Goal: Information Seeking & Learning: Understand process/instructions

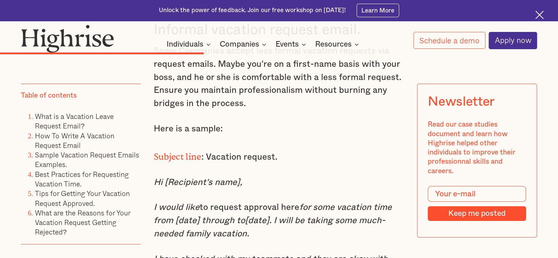
scroll to position [2758, 0]
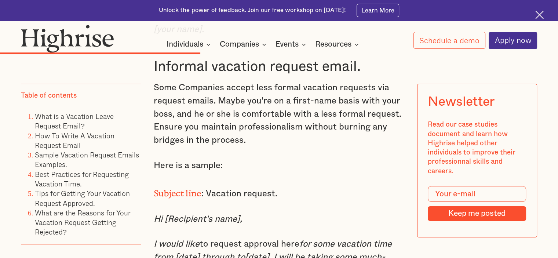
drag, startPoint x: 248, startPoint y: 143, endPoint x: 152, endPoint y: 113, distance: 100.1
click at [154, 238] on p "I would like to request approval here for some vacation time from [date] throug…" at bounding box center [279, 257] width 250 height 39
copy p "I would like to request approval here for some vacation time from [date] throug…"
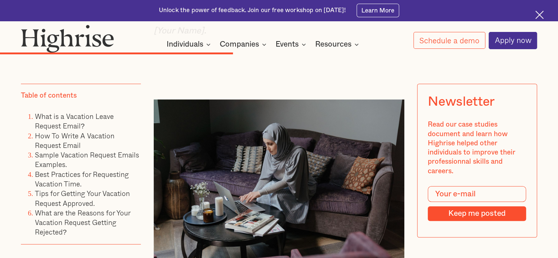
scroll to position [3088, 0]
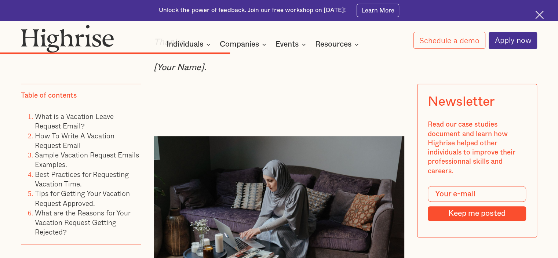
drag, startPoint x: 150, startPoint y: 84, endPoint x: 262, endPoint y: 87, distance: 112.2
copy h3 "One-day vacation"
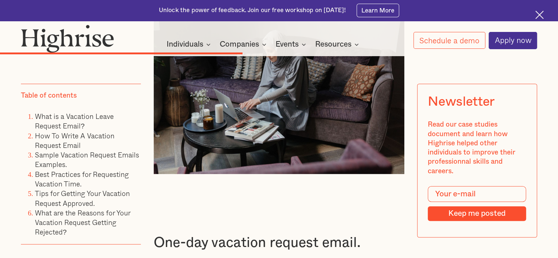
scroll to position [3234, 0]
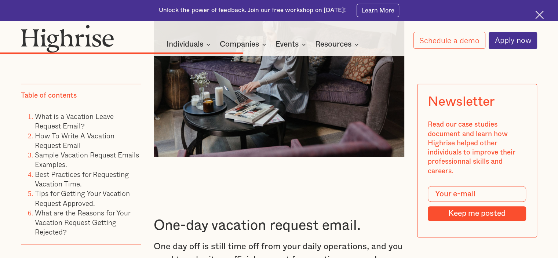
drag, startPoint x: 290, startPoint y: 115, endPoint x: 205, endPoint y: 117, distance: 85.4
copy p "Request for a day off."
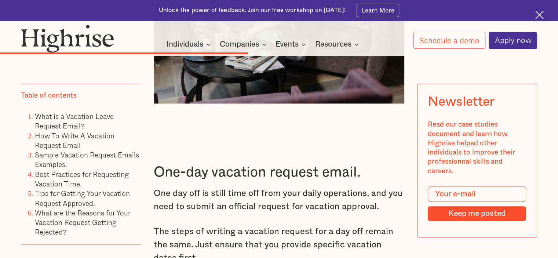
scroll to position [3271, 0]
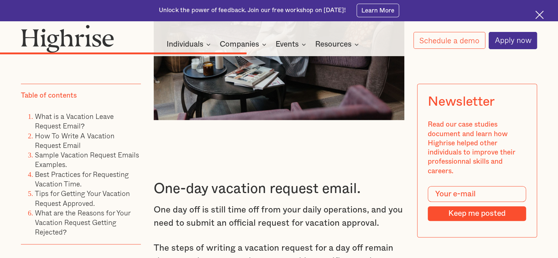
drag, startPoint x: 273, startPoint y: 146, endPoint x: 152, endPoint y: 130, distance: 121.7
copy em "I’m writing to request a day off on [date]. I will be returning to the office t…"
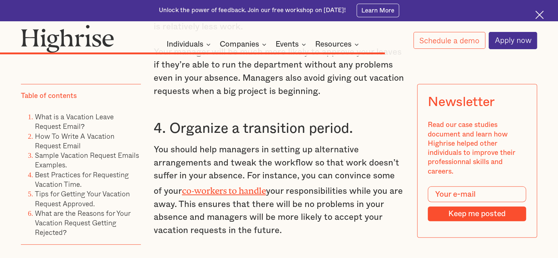
scroll to position [4957, 0]
